Goal: Register for event/course

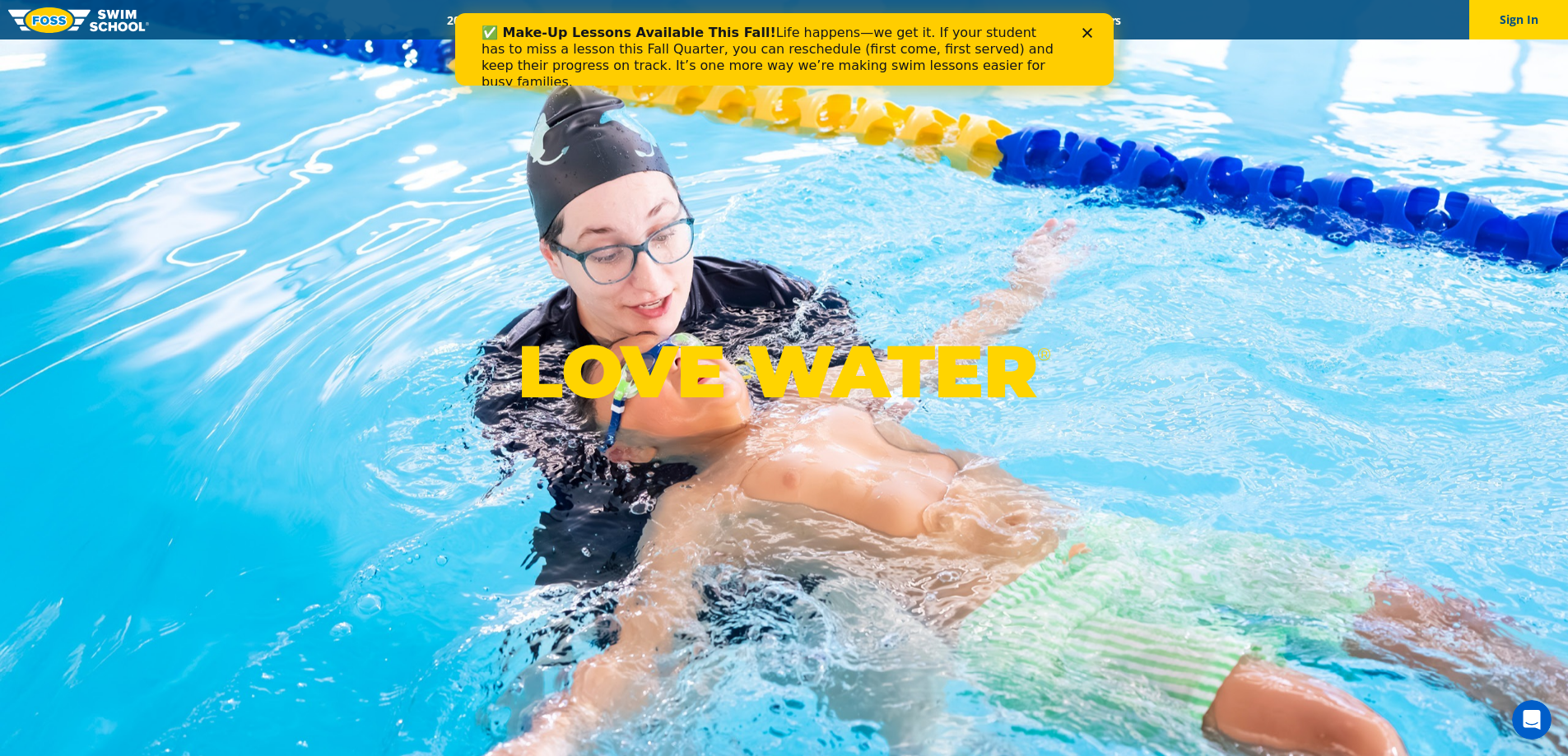
click at [1093, 31] on div "Close" at bounding box center [1089, 32] width 16 height 10
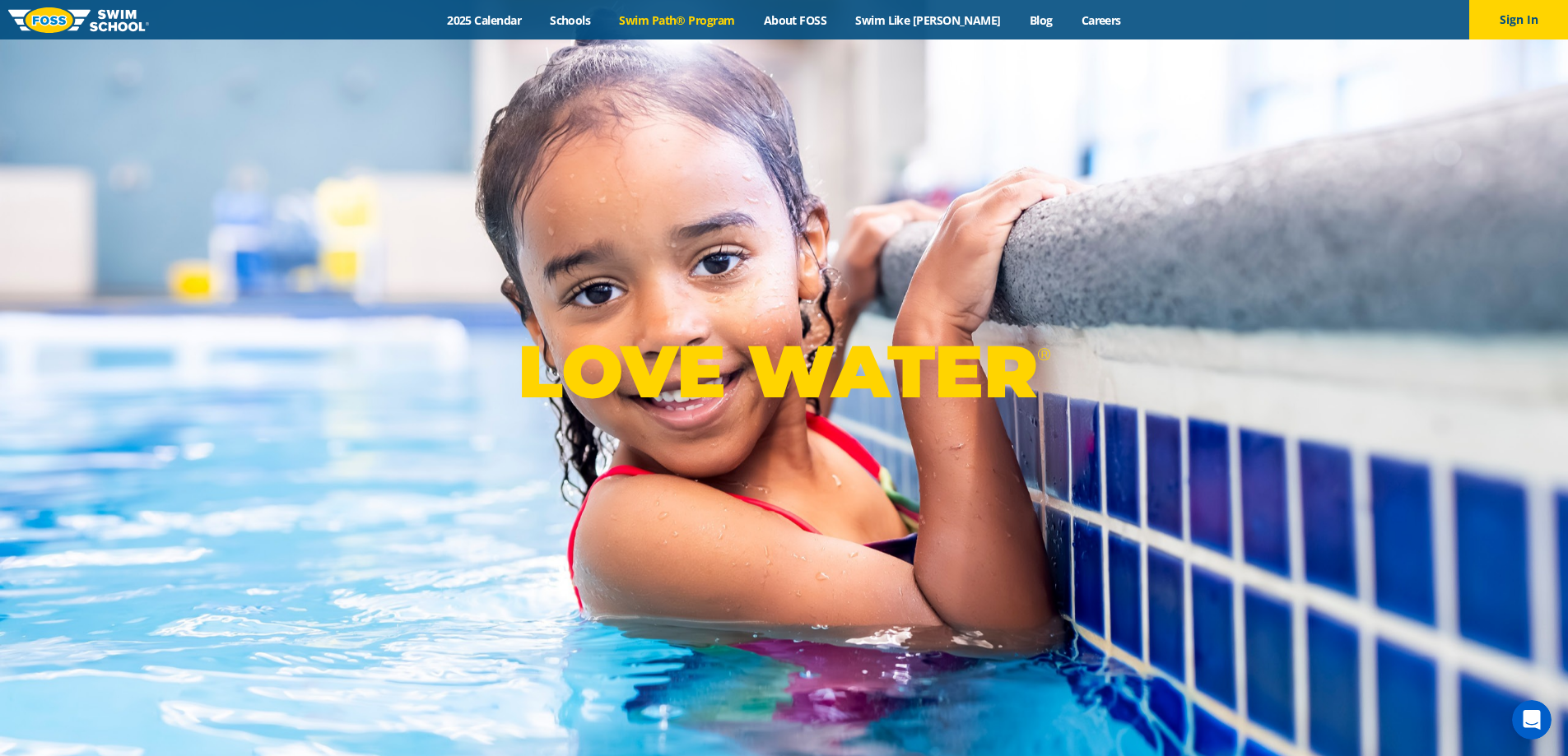
click at [678, 25] on link "Swim Path® Program" at bounding box center [677, 20] width 144 height 16
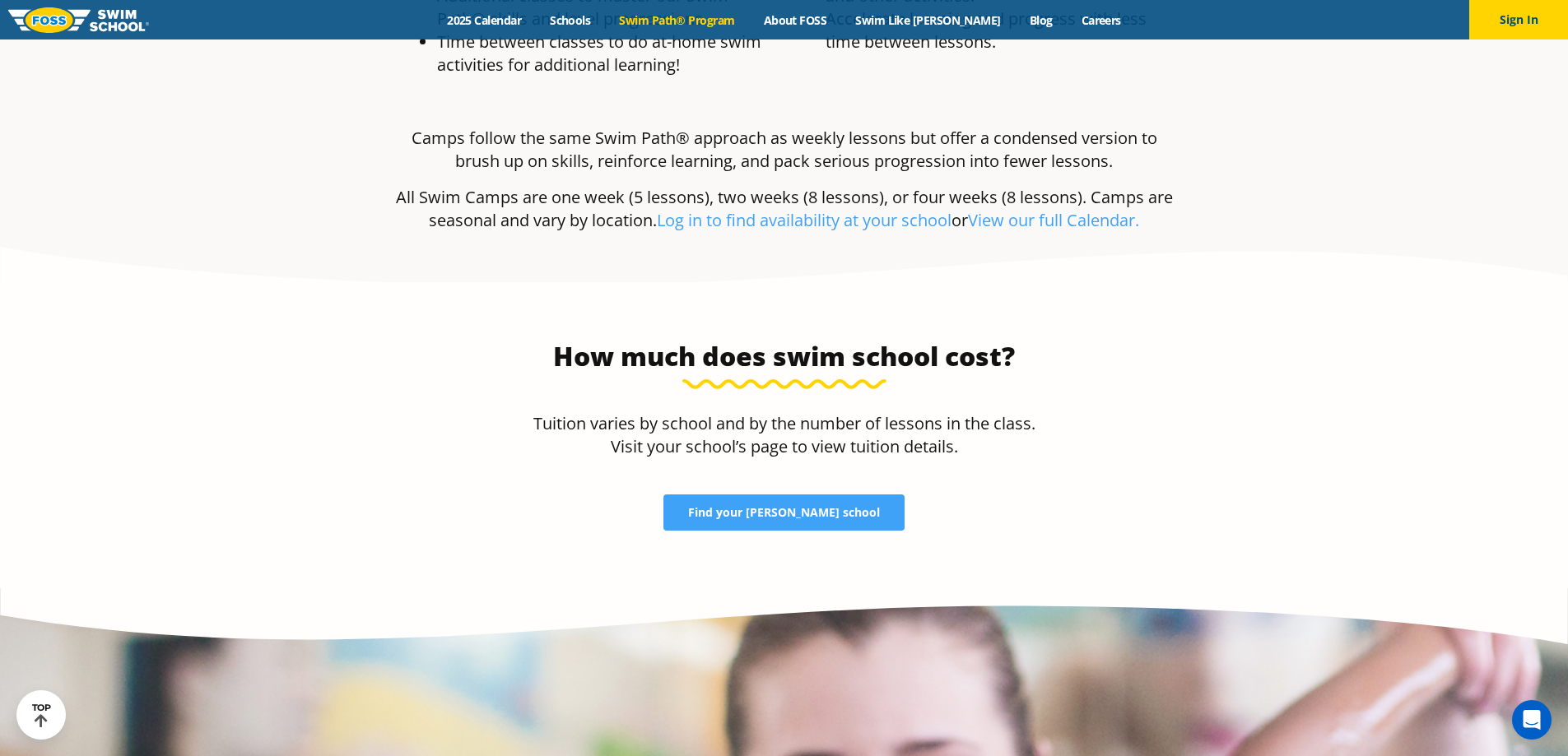
scroll to position [3373, 0]
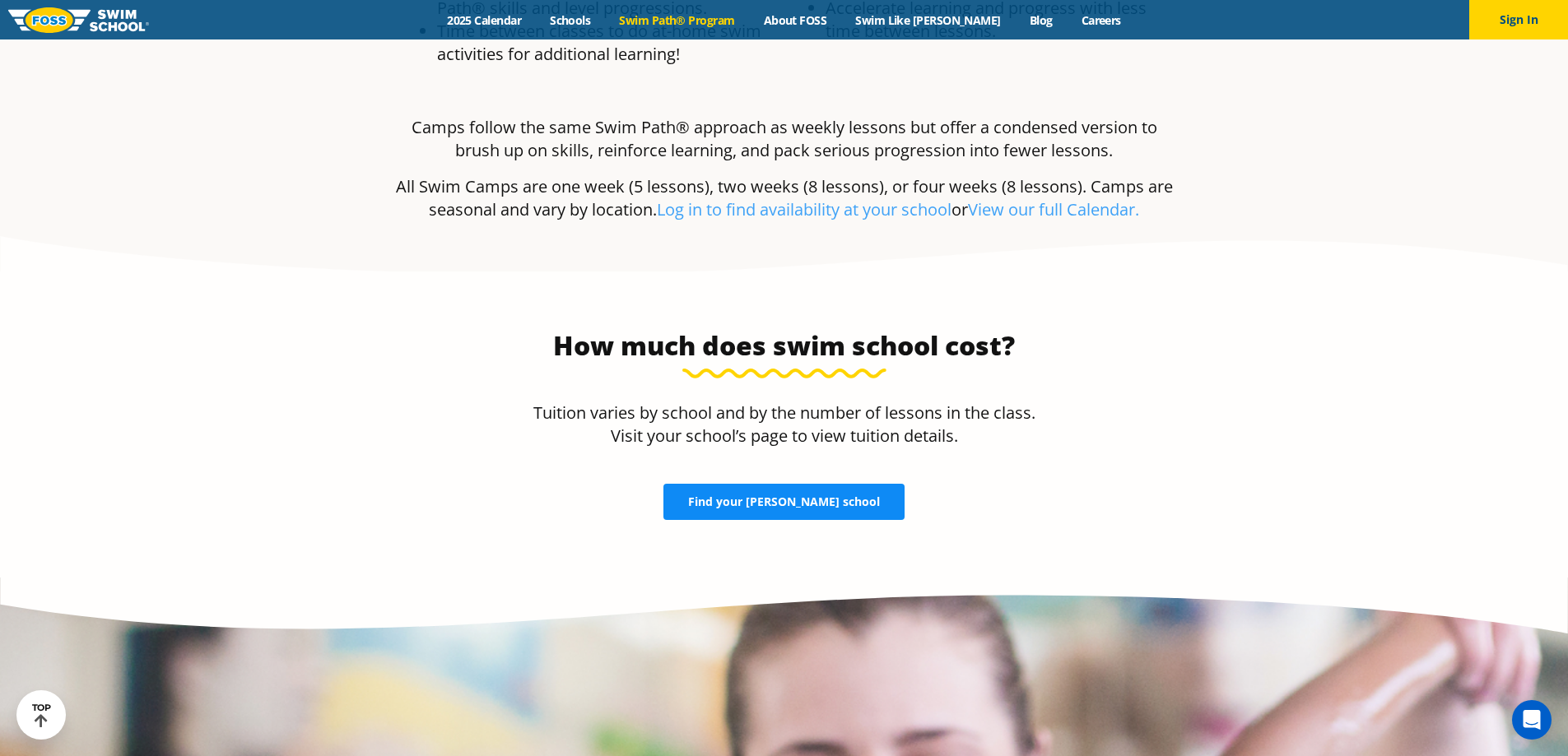
click at [765, 484] on link "Find your FOSS school" at bounding box center [784, 502] width 241 height 36
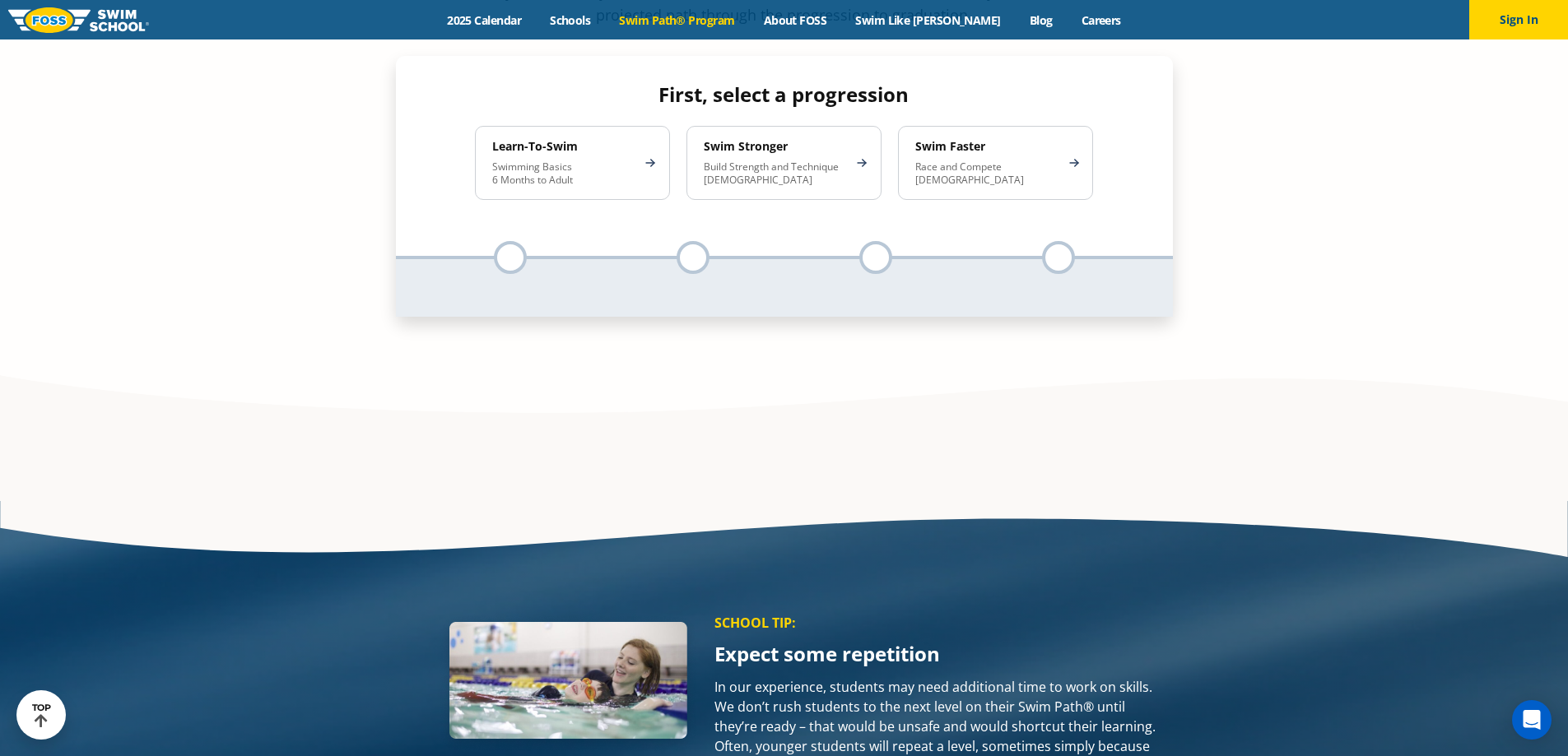
scroll to position [1399, 0]
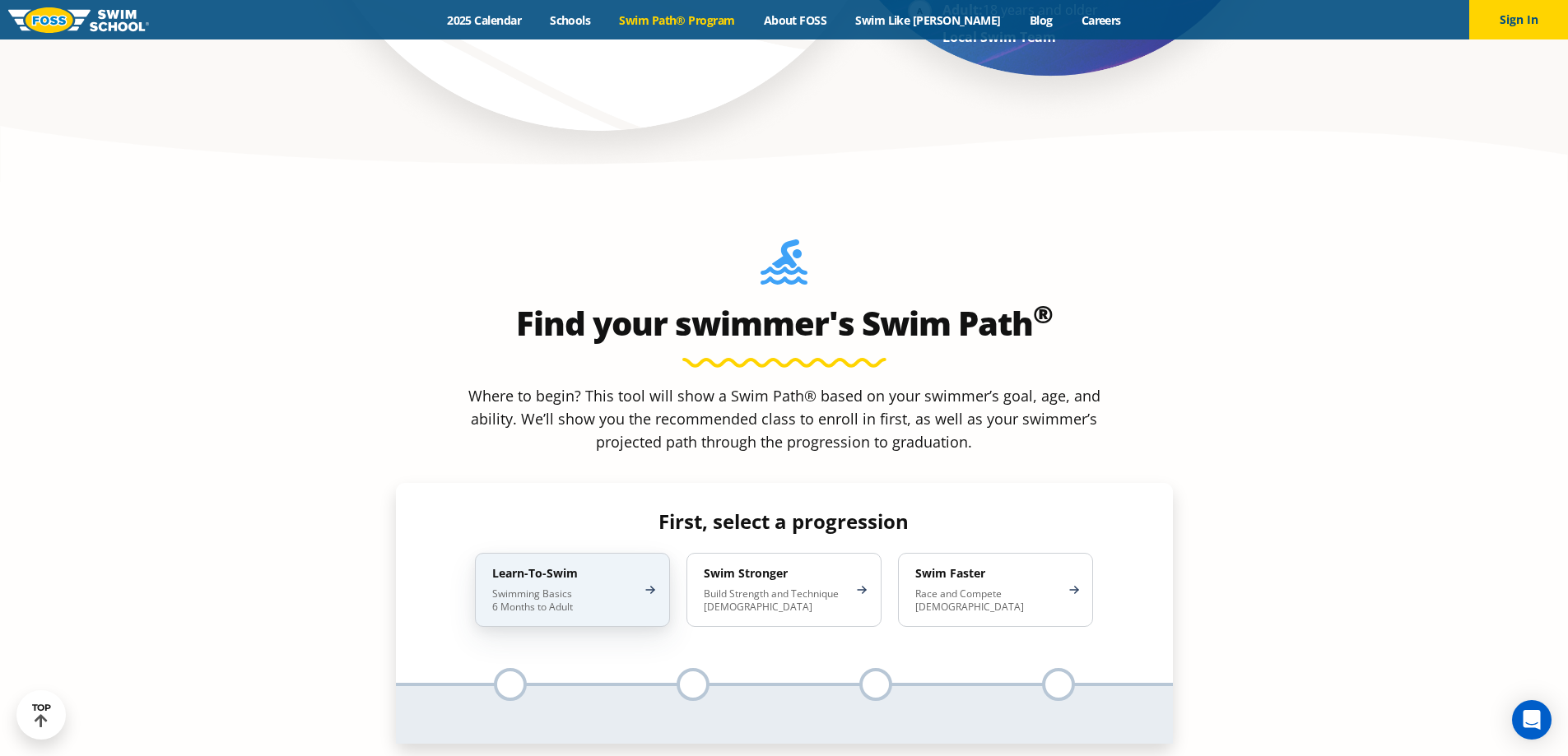
click at [596, 588] on p "Swimming Basics 6 Months to Adult" at bounding box center [564, 600] width 144 height 26
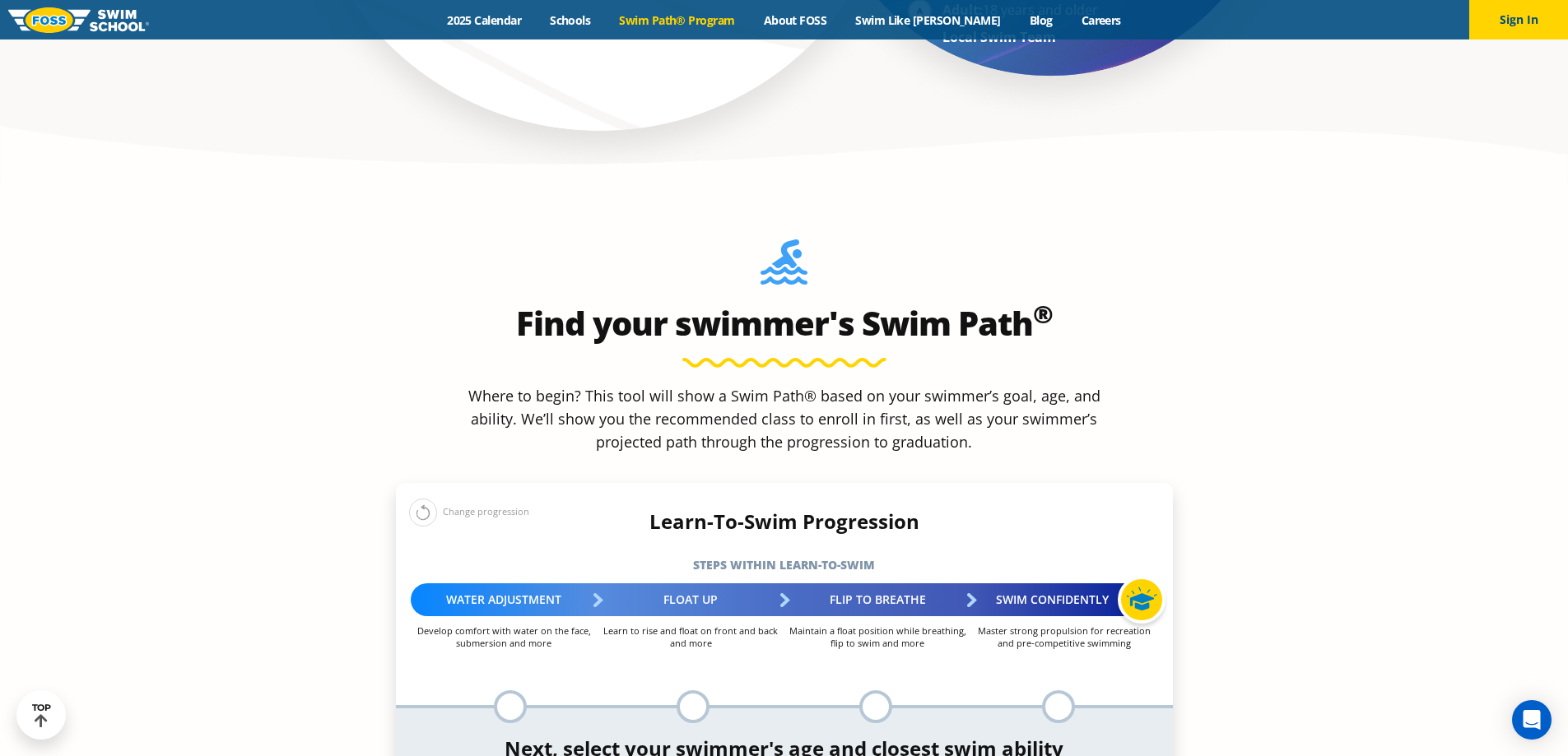
scroll to position [1728, 0]
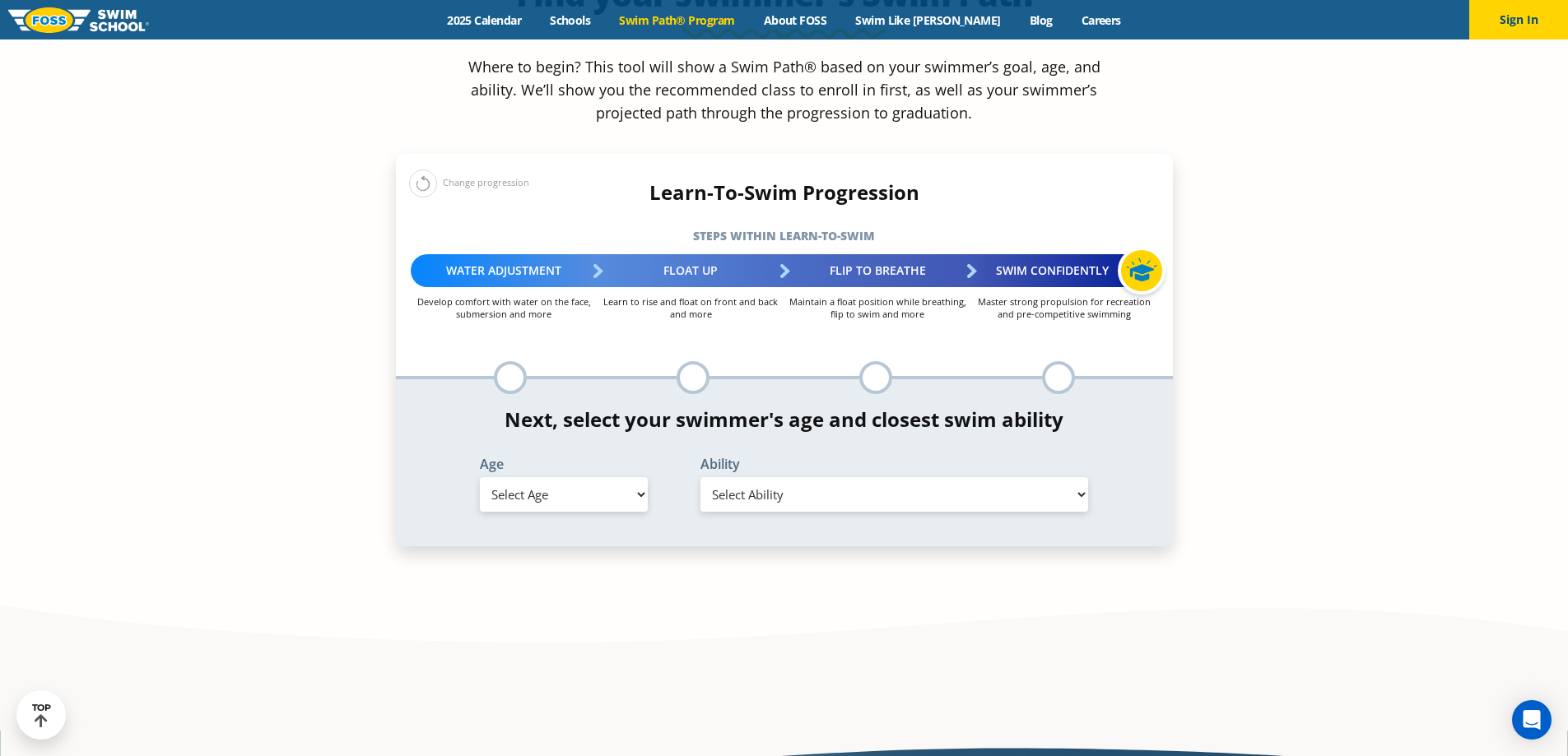
click at [626, 477] on select "Select Age 6 months - 1 year 1 year 2 years 3 years 4 years 5 years 6 years 7 y…" at bounding box center [564, 494] width 168 height 35
select select "3-years"
click at [480, 477] on select "Select Age 6 months - 1 year 1 year 2 years 3 years 4 years 5 years 6 years 7 y…" at bounding box center [564, 494] width 168 height 35
click at [803, 477] on select "Select Ability First in-water experience When in the water, reliant on a life j…" at bounding box center [894, 494] width 388 height 35
select select "3-years-when-in-the-water-reliant-on-a-life-jacket-or-floatation-device"
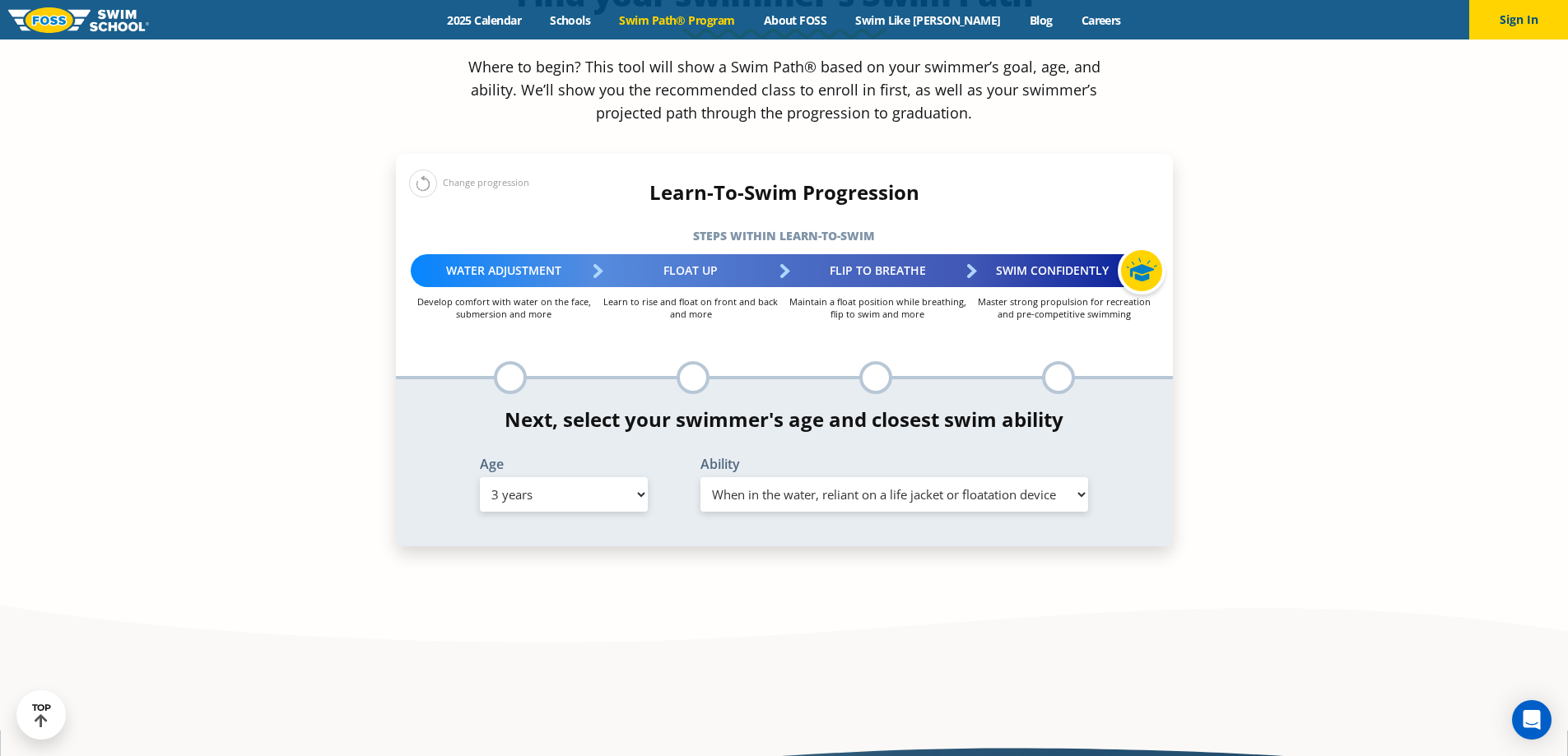
click at [700, 477] on select "Select Ability First in-water experience When in the water, reliant on a life j…" at bounding box center [894, 494] width 388 height 35
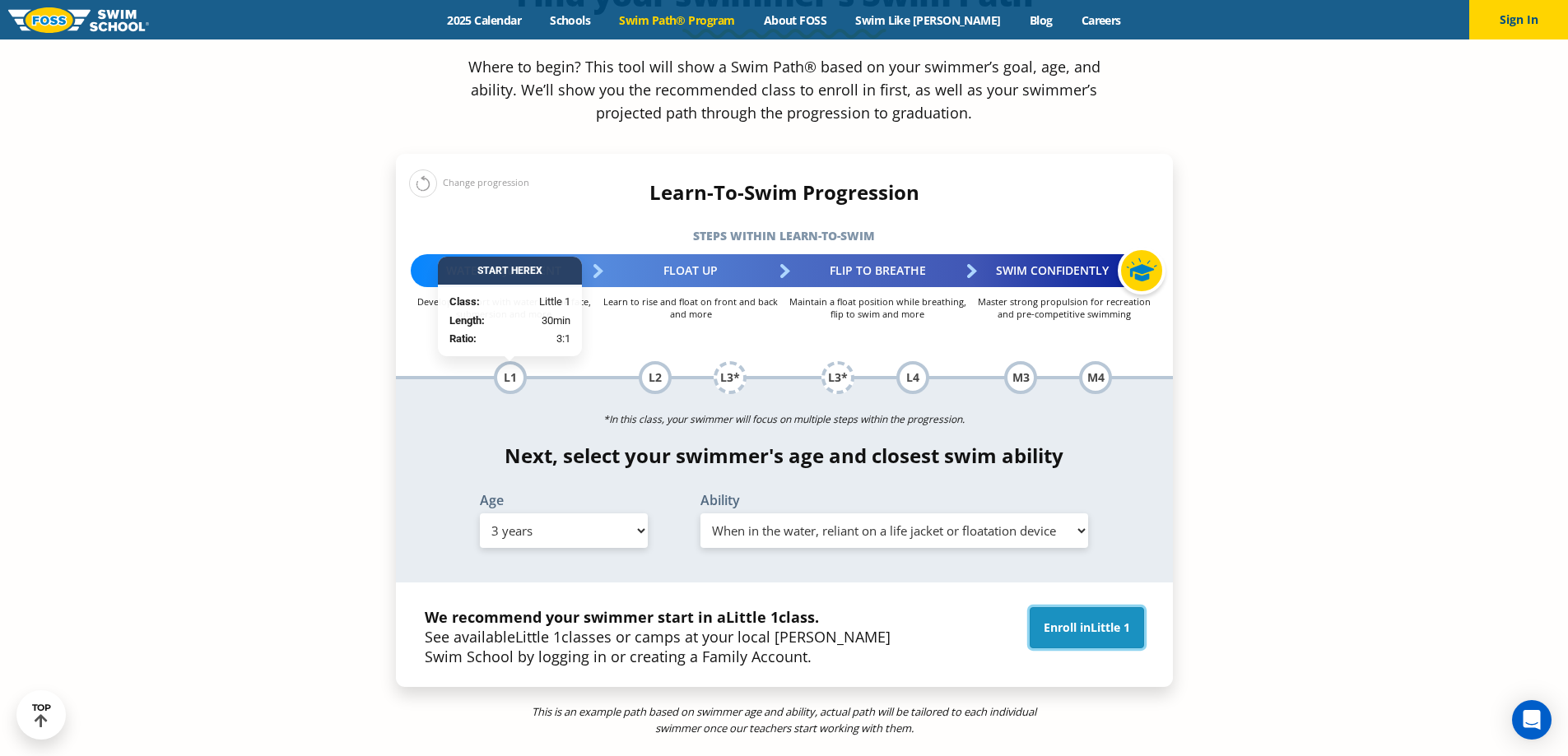
click at [1080, 607] on link "Enroll in Little 1" at bounding box center [1087, 628] width 114 height 41
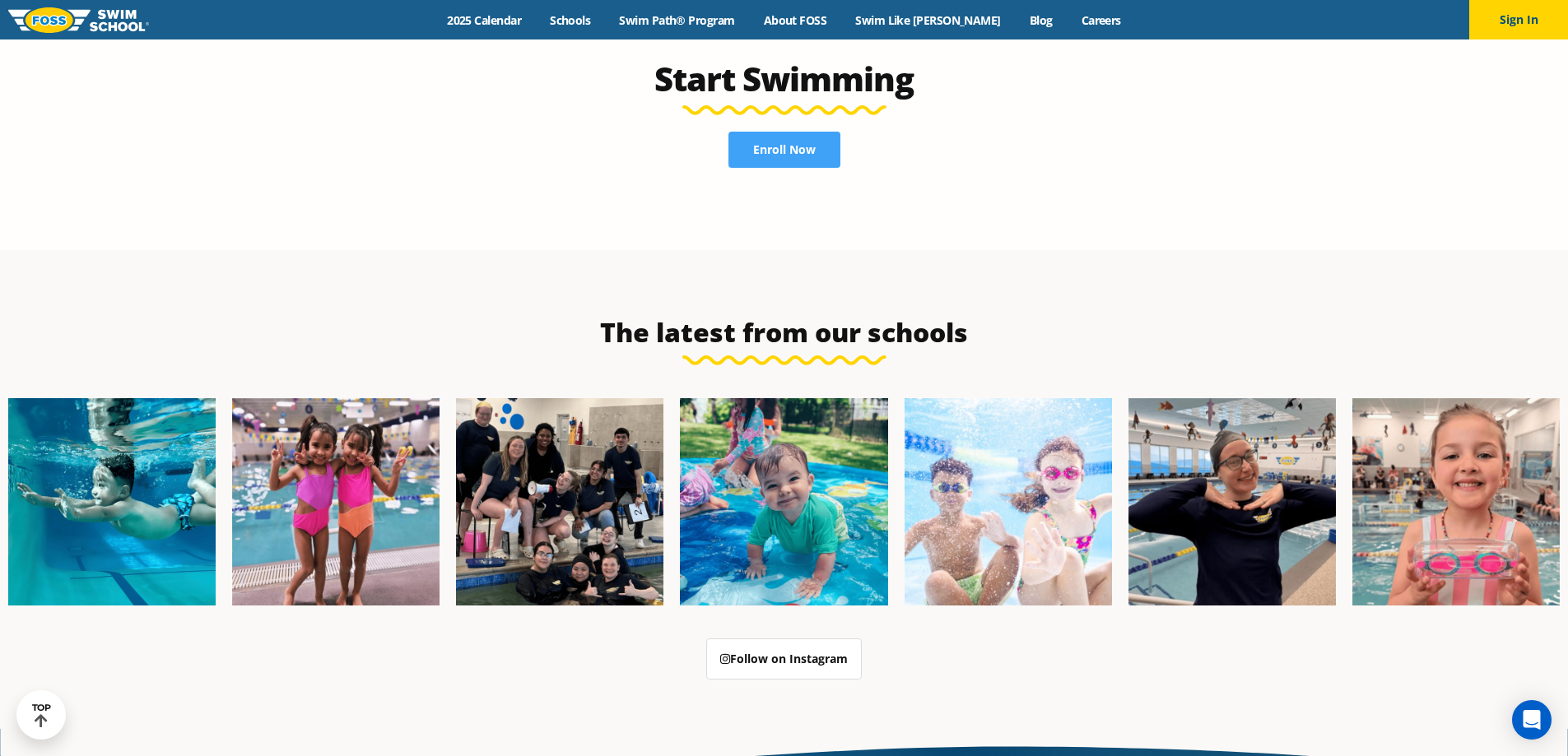
scroll to position [3785, 0]
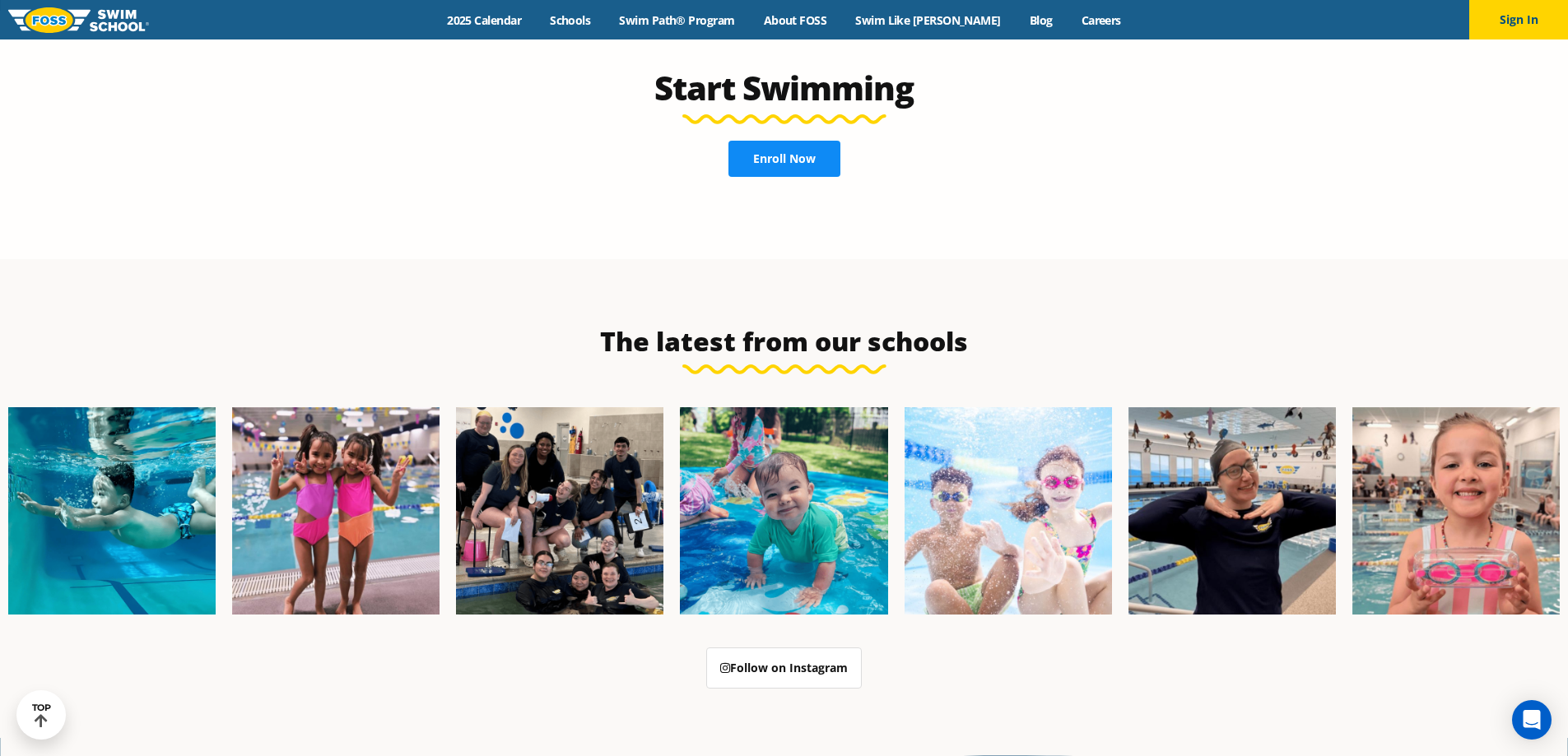
click at [800, 143] on link "Enroll Now" at bounding box center [785, 159] width 112 height 36
